Goal: Information Seeking & Learning: Check status

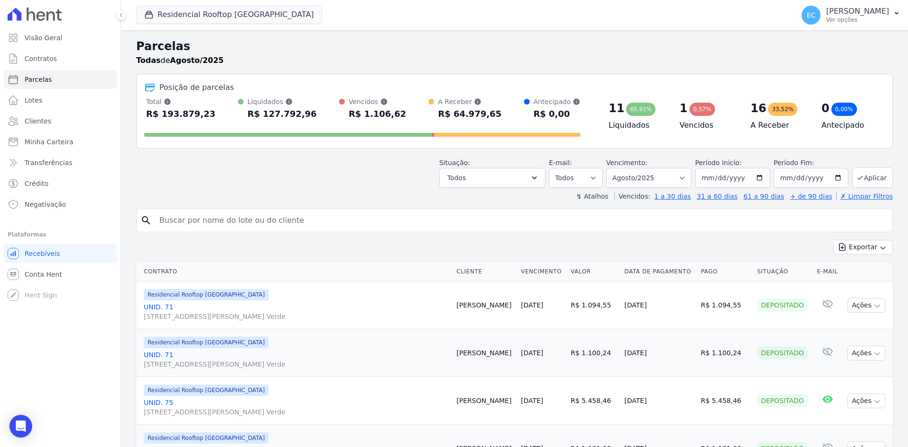
select select
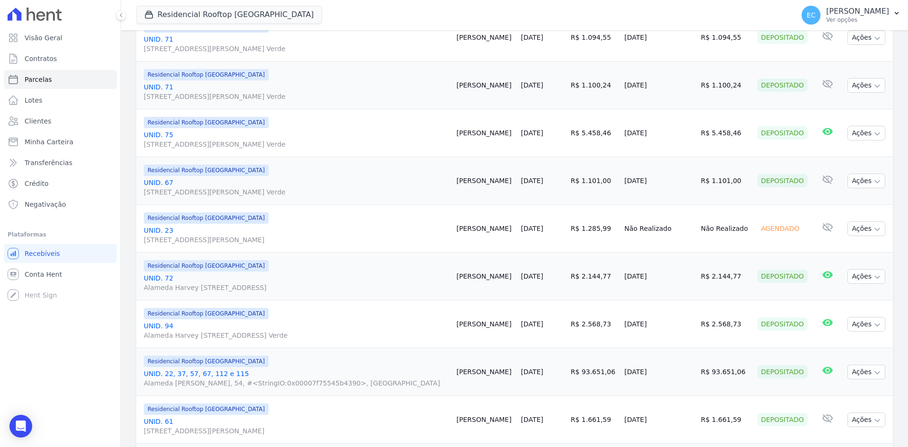
scroll to position [236, 0]
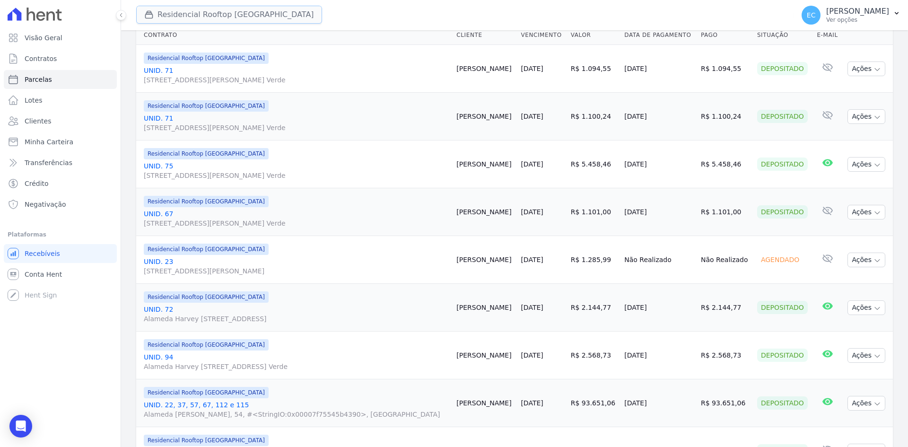
click at [138, 9] on button "Residencial Rooftop [GEOGRAPHIC_DATA]" at bounding box center [229, 15] width 186 height 18
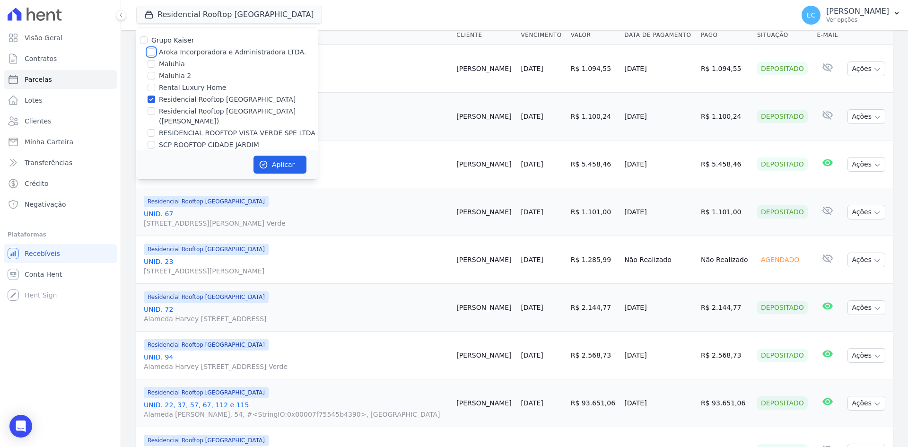
click at [150, 49] on input "Aroka Incorporadora e Administradora LTDA." at bounding box center [152, 52] width 8 height 8
checkbox input "true"
click at [153, 97] on input "Residencial Rooftop [GEOGRAPHIC_DATA]" at bounding box center [152, 100] width 8 height 8
checkbox input "false"
click at [290, 164] on button "Aplicar" at bounding box center [280, 165] width 53 height 18
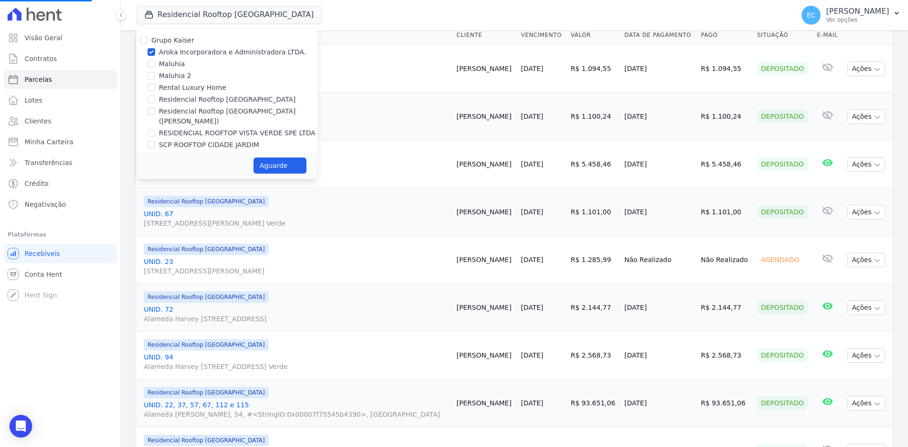
select select
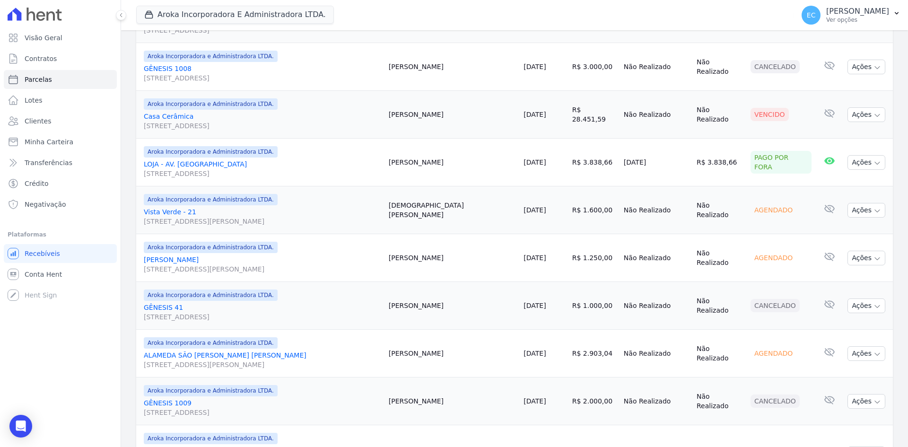
scroll to position [675, 0]
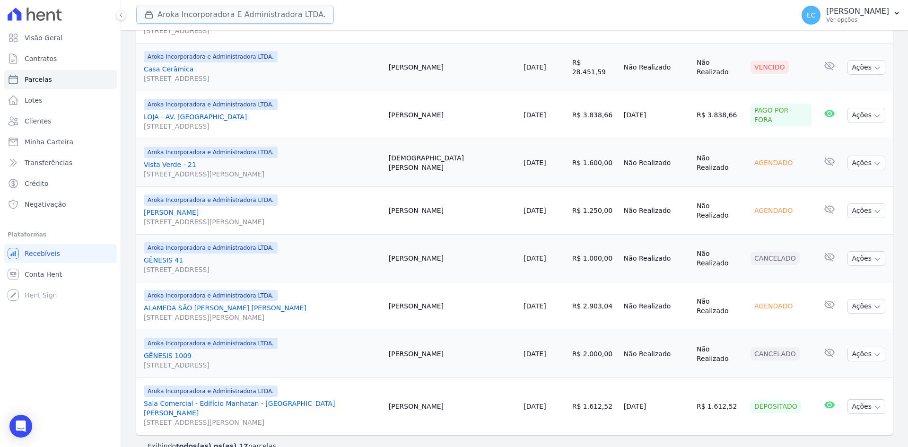
click at [153, 13] on icon "button" at bounding box center [148, 14] width 9 height 9
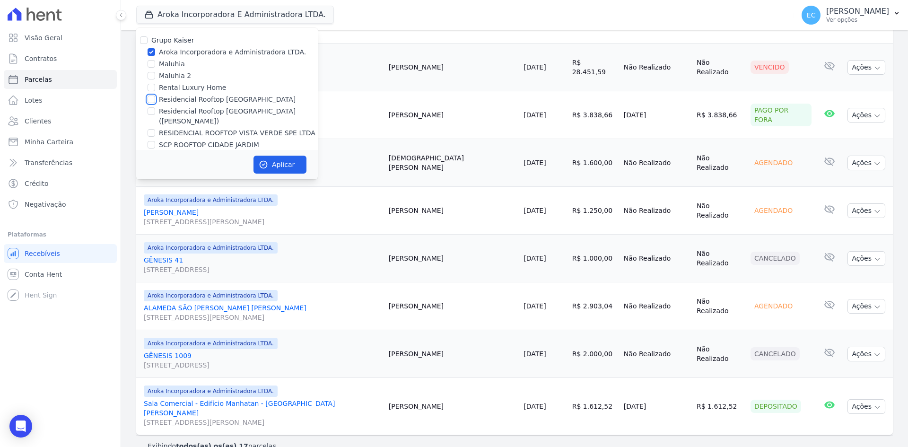
click at [150, 100] on input "Residencial Rooftop [GEOGRAPHIC_DATA]" at bounding box center [152, 100] width 8 height 8
checkbox input "true"
click at [152, 52] on input "Aroka Incorporadora e Administradora LTDA." at bounding box center [152, 52] width 8 height 8
checkbox input "false"
click at [268, 158] on button "Aplicar" at bounding box center [280, 165] width 53 height 18
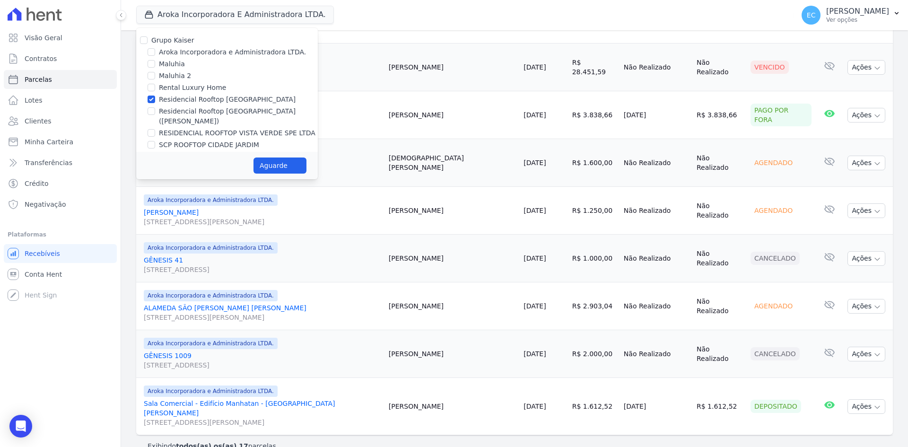
select select
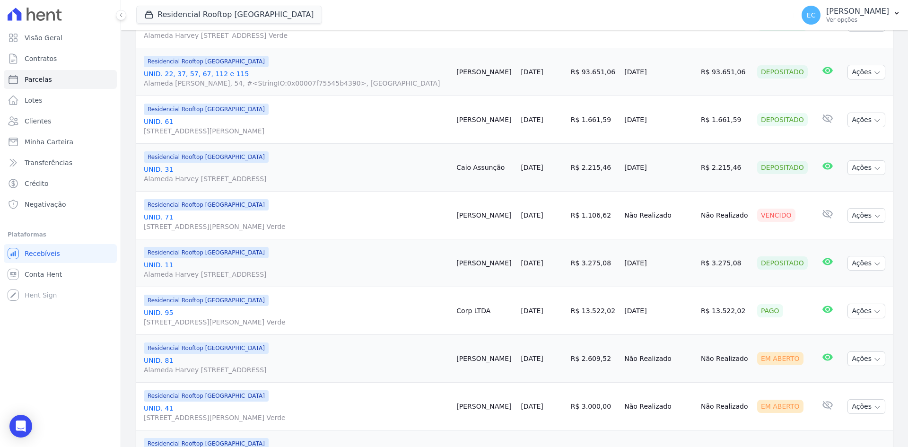
scroll to position [709, 0]
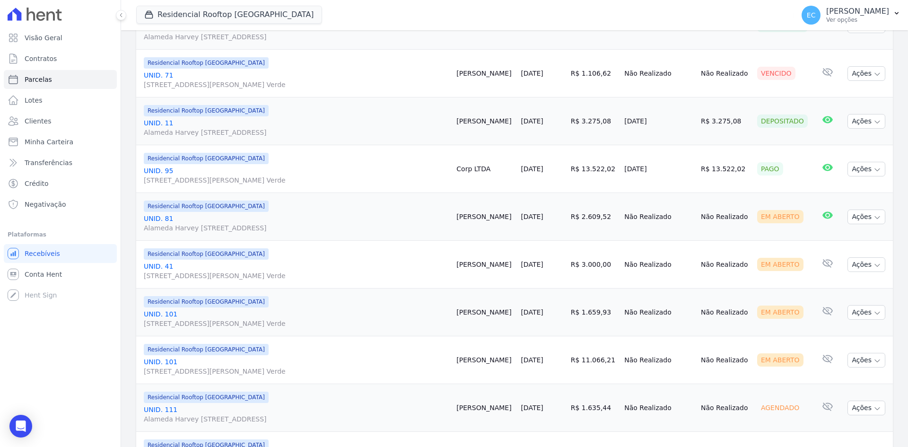
drag, startPoint x: 557, startPoint y: 172, endPoint x: 587, endPoint y: 174, distance: 30.3
click at [587, 174] on tr "Residencial Rooftop [GEOGRAPHIC_DATA] UNID. 95 [STREET_ADDRESS][PERSON_NAME] Ve…" at bounding box center [514, 169] width 757 height 48
click at [602, 180] on td "R$ 13.522,02" at bounding box center [594, 169] width 54 height 48
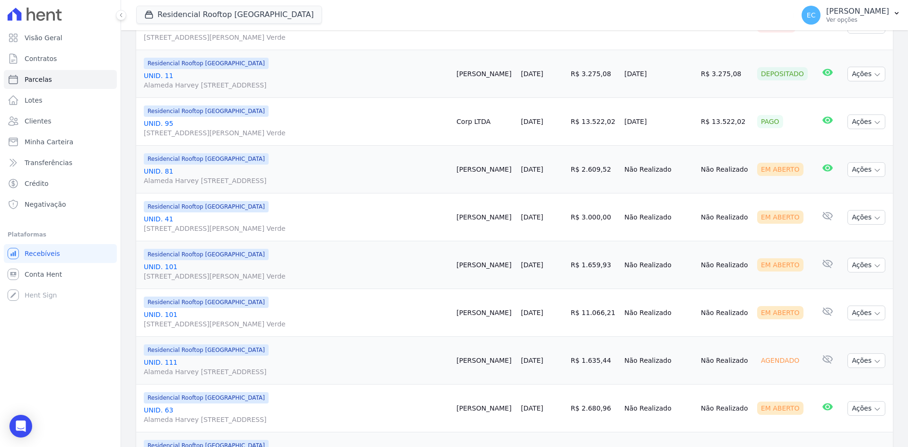
scroll to position [804, 0]
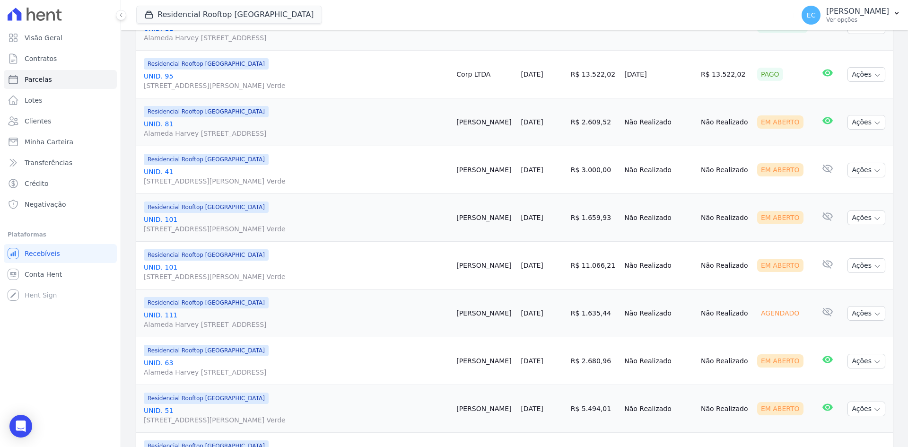
drag, startPoint x: 560, startPoint y: 166, endPoint x: 603, endPoint y: 172, distance: 43.9
click at [603, 172] on td "R$ 3.000,00" at bounding box center [594, 170] width 54 height 48
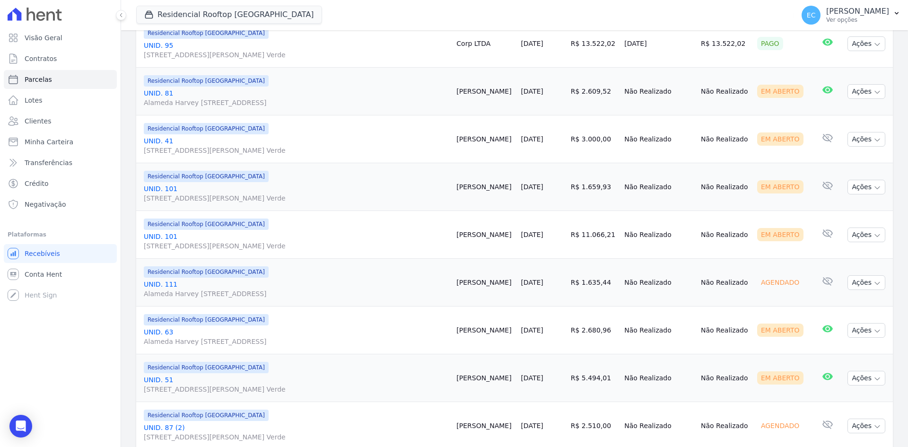
scroll to position [851, 0]
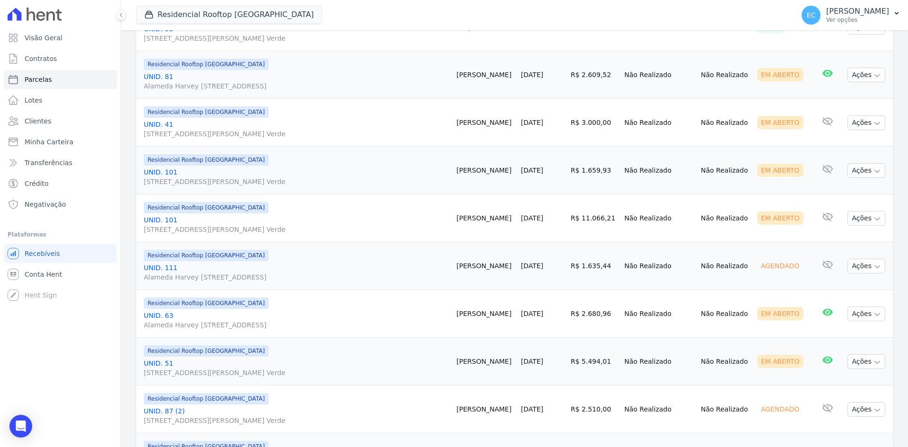
drag, startPoint x: 562, startPoint y: 174, endPoint x: 600, endPoint y: 182, distance: 38.7
click at [600, 182] on td "R$ 1.659,93" at bounding box center [594, 171] width 54 height 48
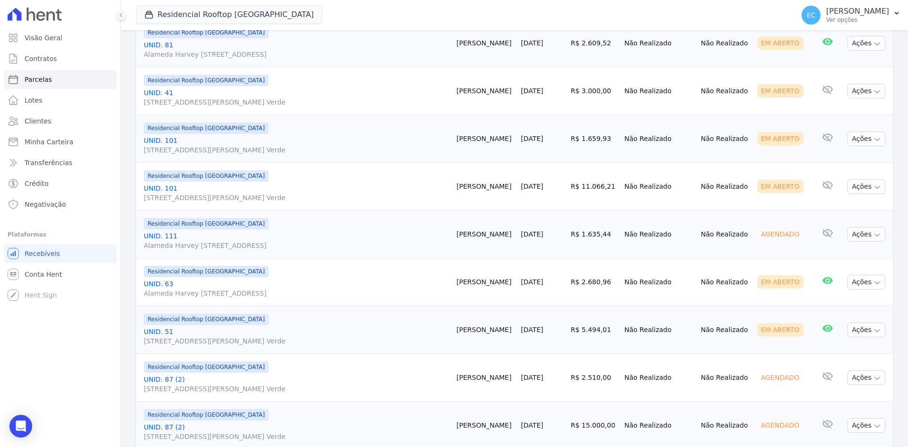
scroll to position [899, 0]
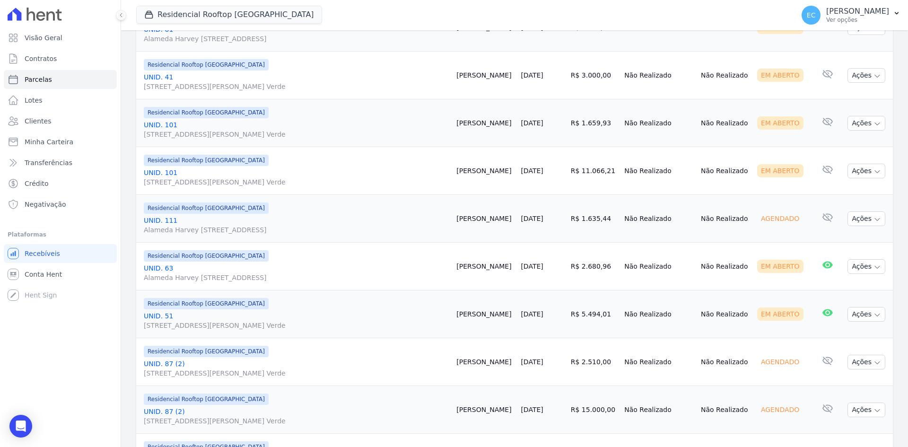
drag, startPoint x: 564, startPoint y: 175, endPoint x: 605, endPoint y: 175, distance: 41.6
click at [605, 175] on td "R$ 11.066,21" at bounding box center [594, 171] width 54 height 48
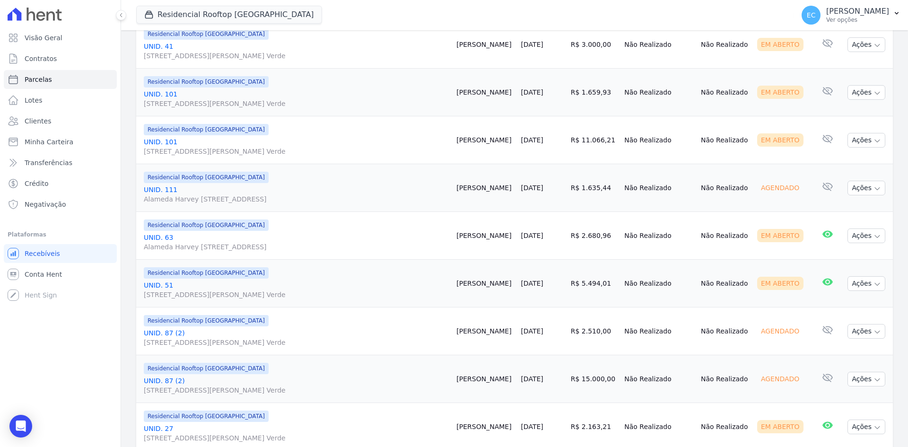
scroll to position [946, 0]
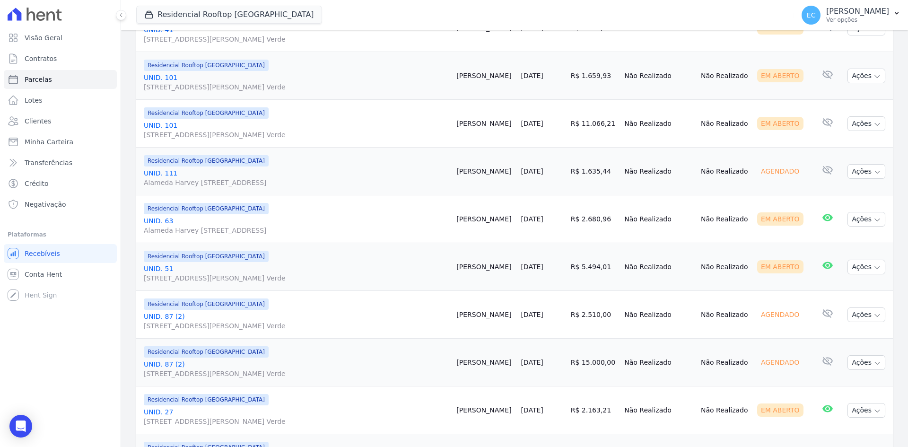
drag, startPoint x: 560, startPoint y: 174, endPoint x: 602, endPoint y: 179, distance: 41.5
click at [602, 179] on td "R$ 1.635,44" at bounding box center [594, 172] width 54 height 48
click at [605, 184] on td "R$ 1.635,44" at bounding box center [594, 172] width 54 height 48
drag, startPoint x: 555, startPoint y: 173, endPoint x: 604, endPoint y: 178, distance: 48.9
click at [604, 178] on tr "Residencial Rooftop [GEOGRAPHIC_DATA] UNID. [STREET_ADDRESS][PERSON_NAME] Verde…" at bounding box center [514, 172] width 757 height 48
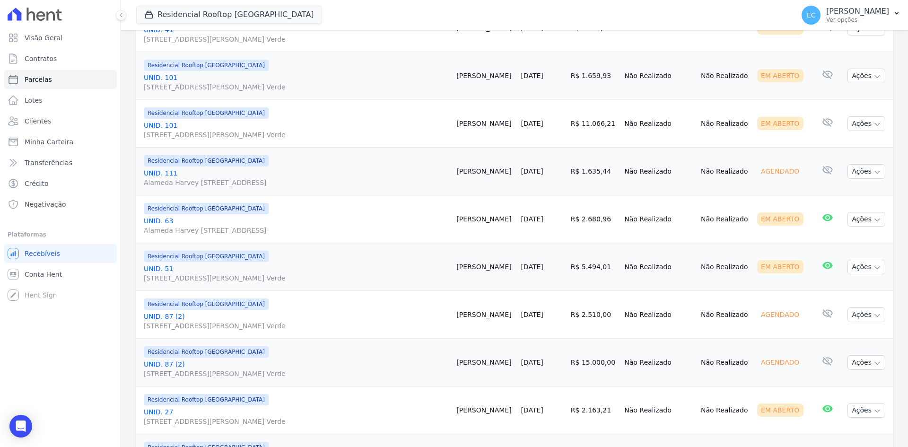
drag, startPoint x: 558, startPoint y: 217, endPoint x: 605, endPoint y: 217, distance: 46.8
click at [605, 217] on td "R$ 2.680,96" at bounding box center [594, 219] width 54 height 48
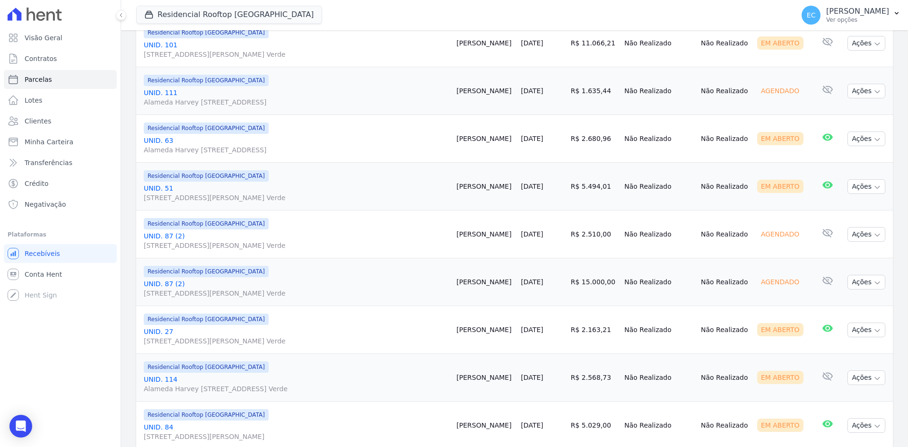
scroll to position [1041, 0]
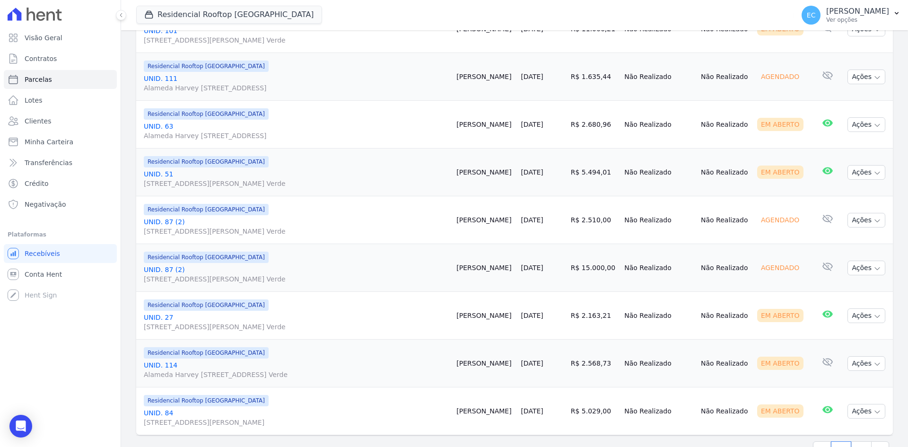
drag, startPoint x: 560, startPoint y: 179, endPoint x: 597, endPoint y: 181, distance: 37.0
click at [597, 181] on td "R$ 5.494,01" at bounding box center [594, 173] width 54 height 48
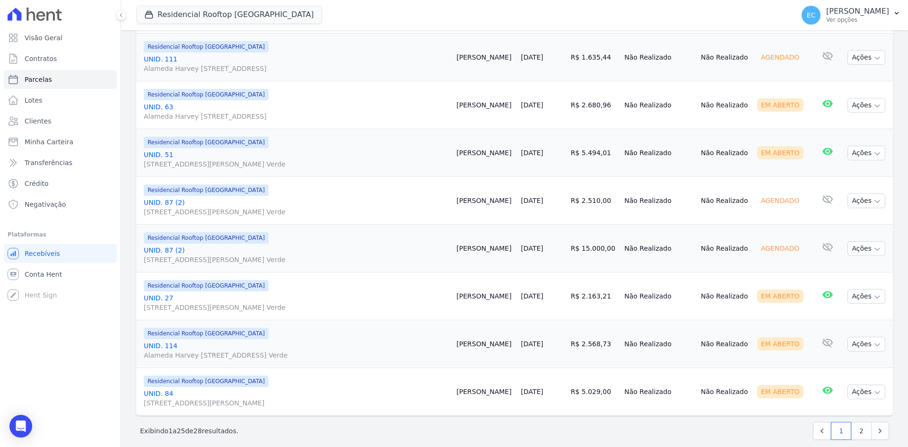
scroll to position [1070, 0]
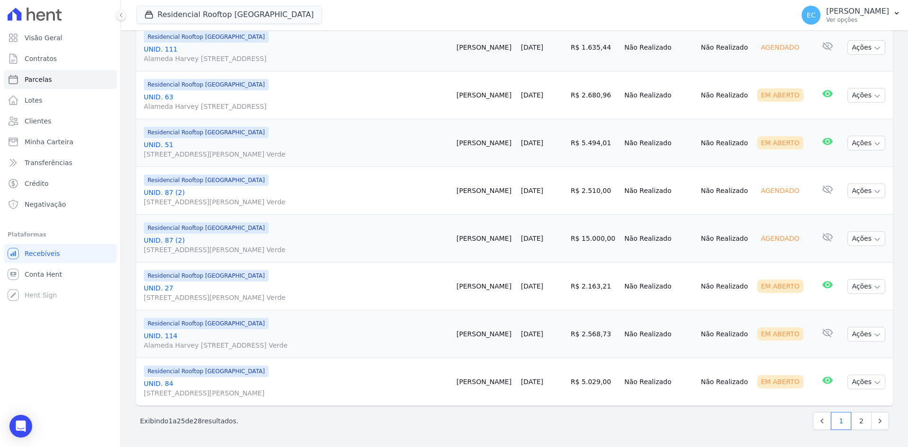
drag, startPoint x: 569, startPoint y: 189, endPoint x: 588, endPoint y: 197, distance: 20.8
click at [594, 190] on td "R$ 2.510,00" at bounding box center [594, 191] width 54 height 48
drag, startPoint x: 564, startPoint y: 234, endPoint x: 594, endPoint y: 237, distance: 30.0
click at [594, 237] on td "R$ 15.000,00" at bounding box center [594, 239] width 54 height 48
click at [621, 252] on td "Não Realizado" at bounding box center [659, 239] width 77 height 48
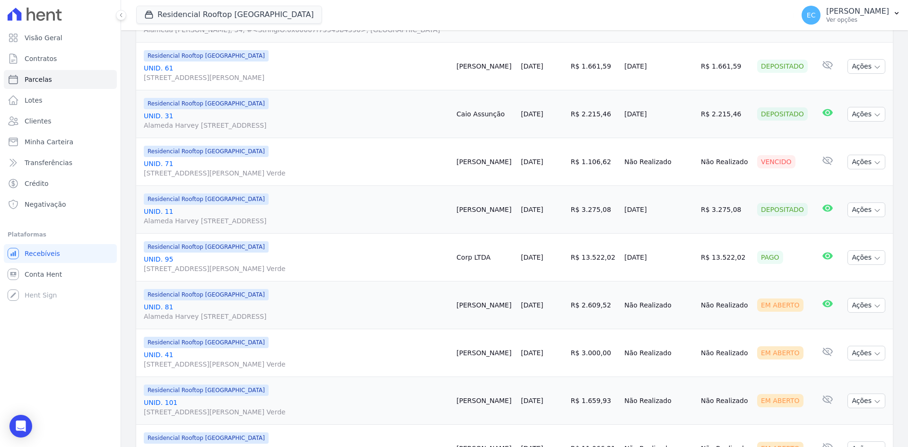
scroll to position [644, 0]
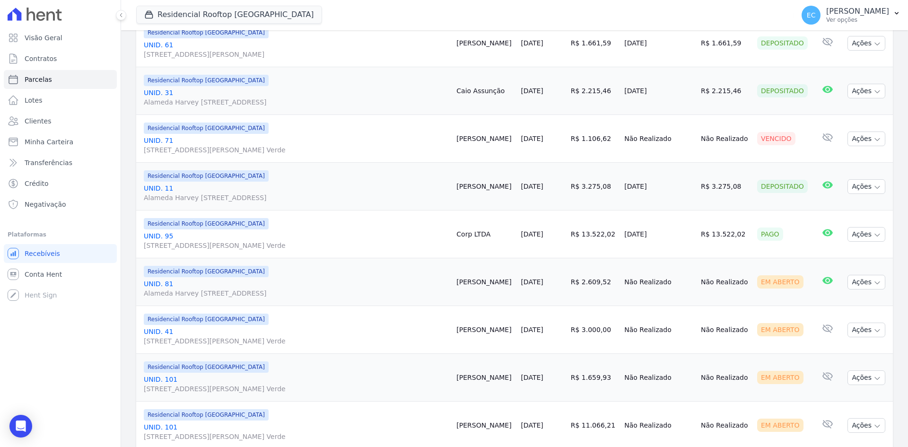
drag, startPoint x: 552, startPoint y: 238, endPoint x: 600, endPoint y: 241, distance: 47.9
click at [600, 241] on tr "Residencial Rooftop [GEOGRAPHIC_DATA] UNID. 95 [STREET_ADDRESS][PERSON_NAME] Ve…" at bounding box center [514, 234] width 757 height 48
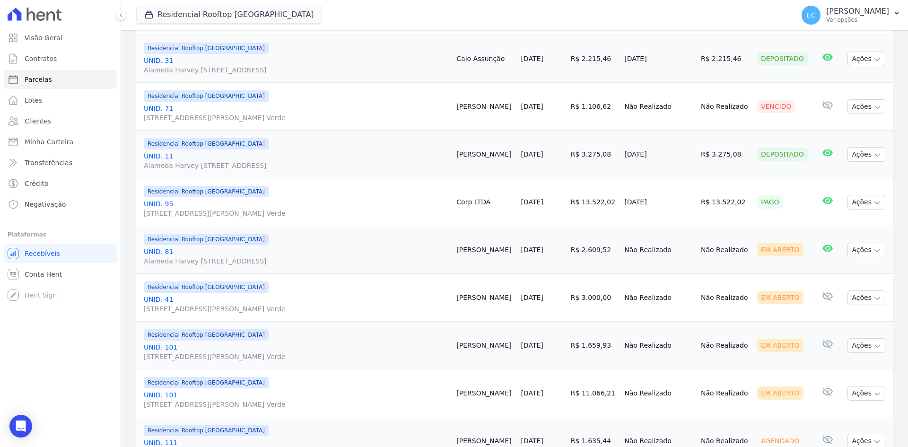
scroll to position [691, 0]
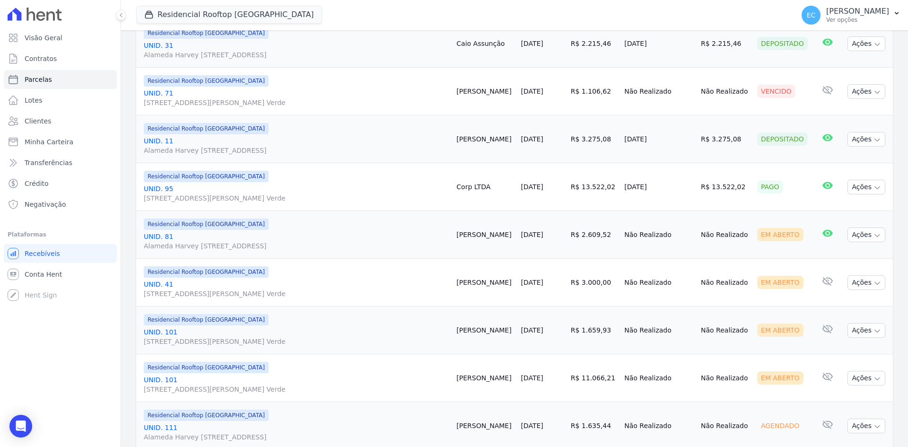
drag, startPoint x: 564, startPoint y: 238, endPoint x: 595, endPoint y: 239, distance: 30.3
click at [595, 239] on td "R$ 2.609,52" at bounding box center [594, 235] width 54 height 48
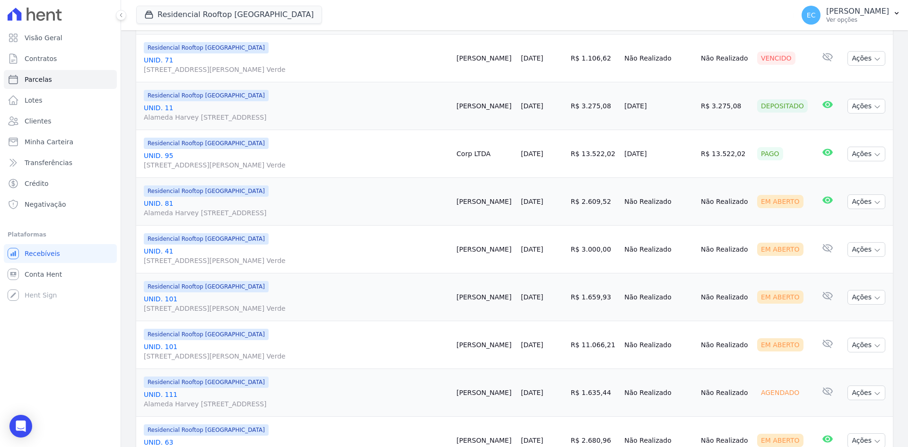
scroll to position [739, 0]
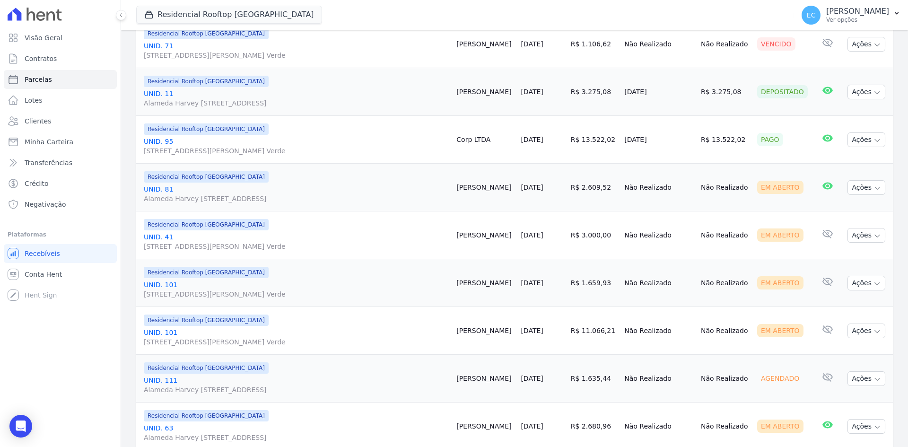
drag, startPoint x: 561, startPoint y: 235, endPoint x: 598, endPoint y: 235, distance: 36.4
click at [598, 235] on td "R$ 3.000,00" at bounding box center [594, 235] width 54 height 48
drag, startPoint x: 564, startPoint y: 282, endPoint x: 601, endPoint y: 289, distance: 37.6
click at [601, 289] on td "R$ 1.659,93" at bounding box center [594, 283] width 54 height 48
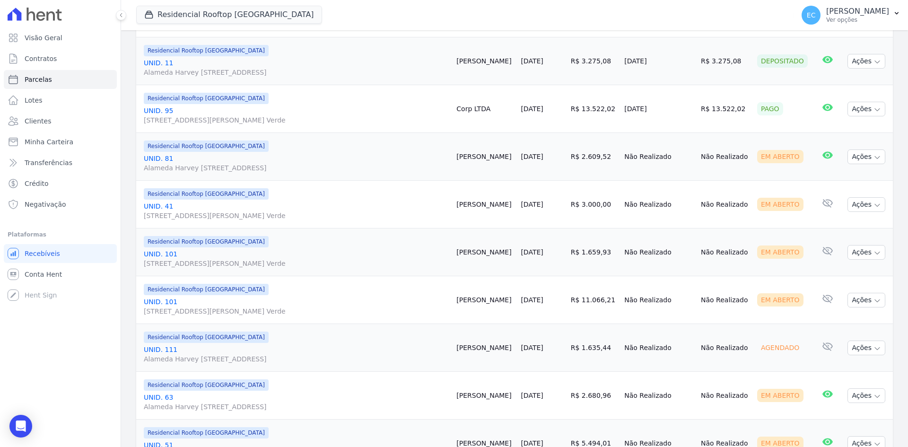
scroll to position [786, 0]
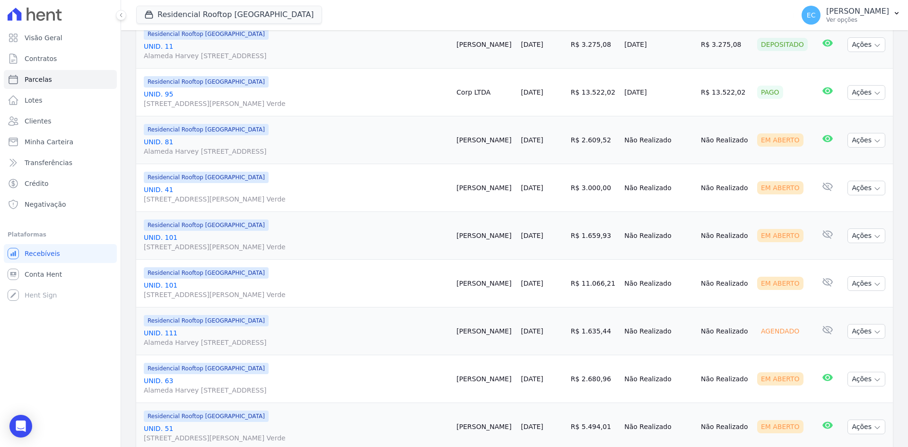
drag, startPoint x: 559, startPoint y: 282, endPoint x: 605, endPoint y: 285, distance: 46.0
click at [605, 285] on td "R$ 11.066,21" at bounding box center [594, 284] width 54 height 48
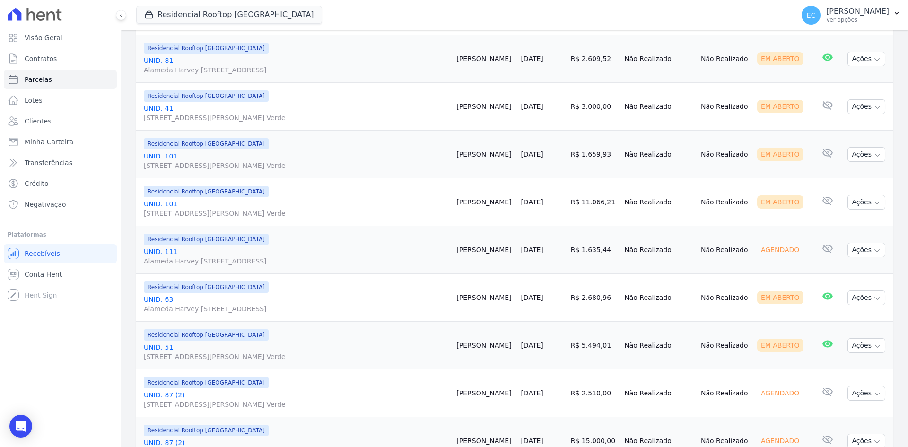
scroll to position [881, 0]
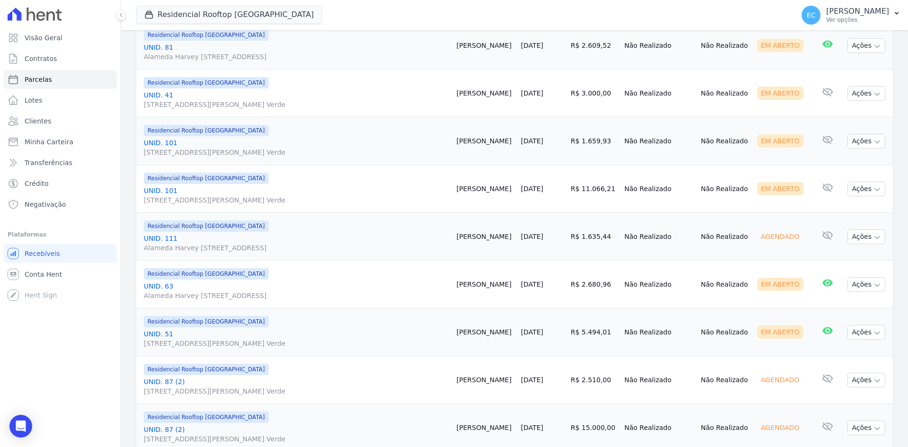
click at [567, 195] on td "R$ 11.066,21" at bounding box center [594, 189] width 54 height 48
drag, startPoint x: 565, startPoint y: 189, endPoint x: 600, endPoint y: 191, distance: 35.5
click at [600, 191] on td "R$ 11.066,21" at bounding box center [594, 189] width 54 height 48
click at [600, 198] on td "R$ 11.066,21" at bounding box center [594, 189] width 54 height 48
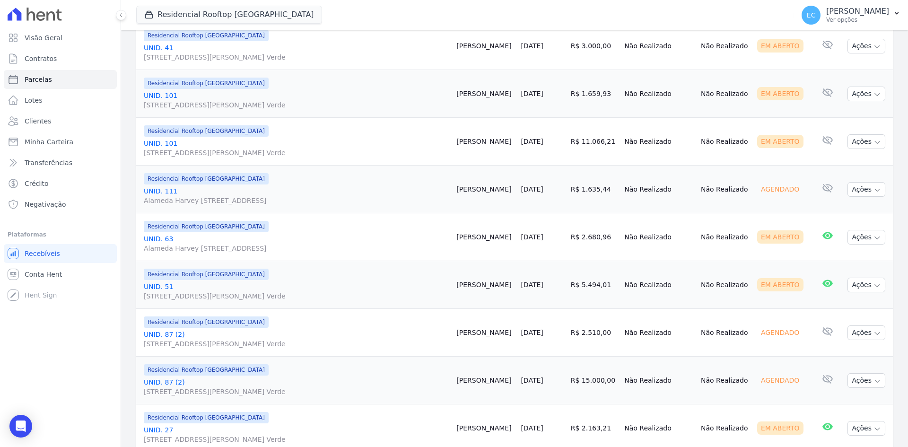
drag, startPoint x: 562, startPoint y: 235, endPoint x: 604, endPoint y: 237, distance: 42.6
click at [604, 237] on td "R$ 2.680,96" at bounding box center [594, 237] width 54 height 48
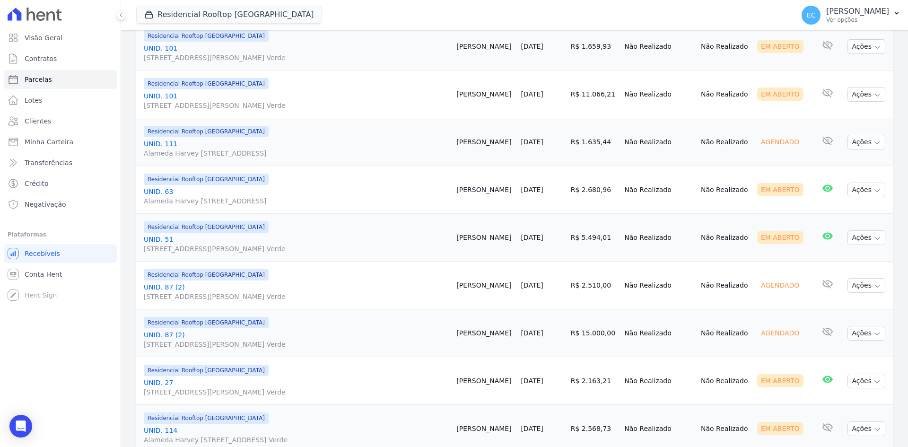
drag, startPoint x: 562, startPoint y: 236, endPoint x: 601, endPoint y: 239, distance: 38.4
click at [596, 239] on td "R$ 5.494,01" at bounding box center [594, 238] width 54 height 48
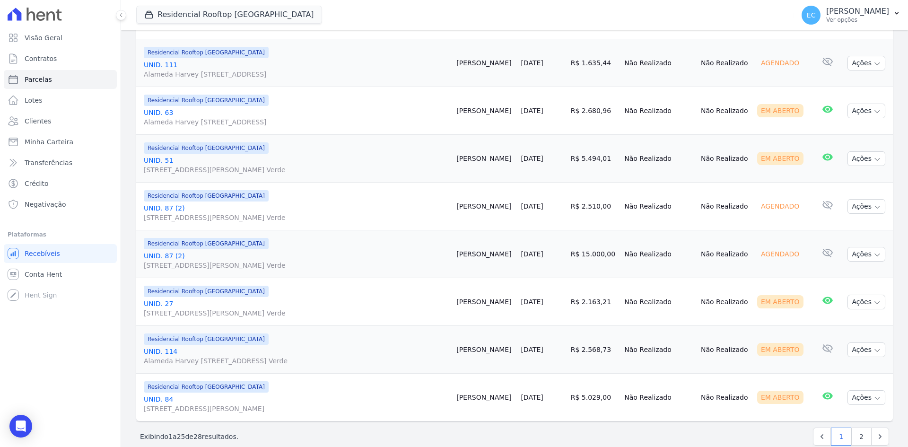
scroll to position [1070, 0]
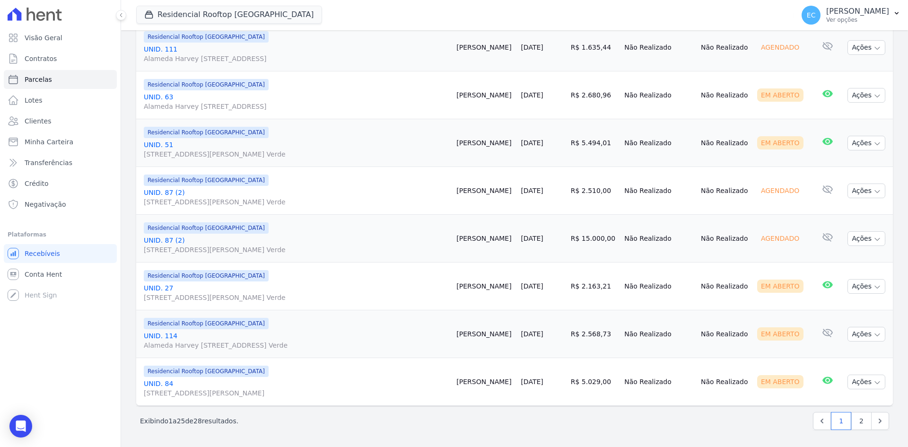
drag, startPoint x: 565, startPoint y: 288, endPoint x: 593, endPoint y: 293, distance: 28.4
click at [593, 293] on td "R$ 2.163,21" at bounding box center [594, 287] width 54 height 48
click at [596, 434] on div "Próximo › Exibindo 1 a 25 de 28 resultados. 1 2" at bounding box center [514, 421] width 757 height 30
